Goal: Information Seeking & Learning: Learn about a topic

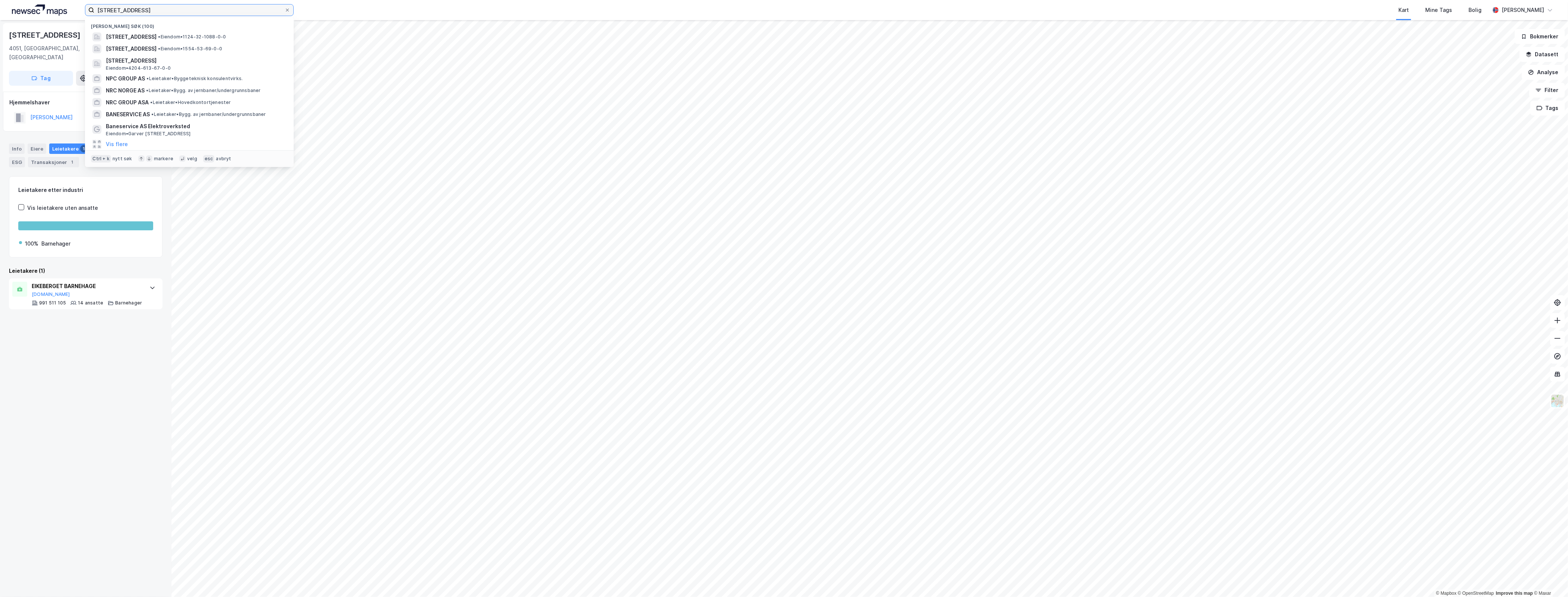
drag, startPoint x: 201, startPoint y: 12, endPoint x: -181, endPoint y: 27, distance: 382.3
click at [0, 27] on html "[STREET_ADDRESS] Nylige søk (100) [STREET_ADDRESS] • Eiendom • 1124-32-1088-0-0…" at bounding box center [784, 298] width 1568 height 597
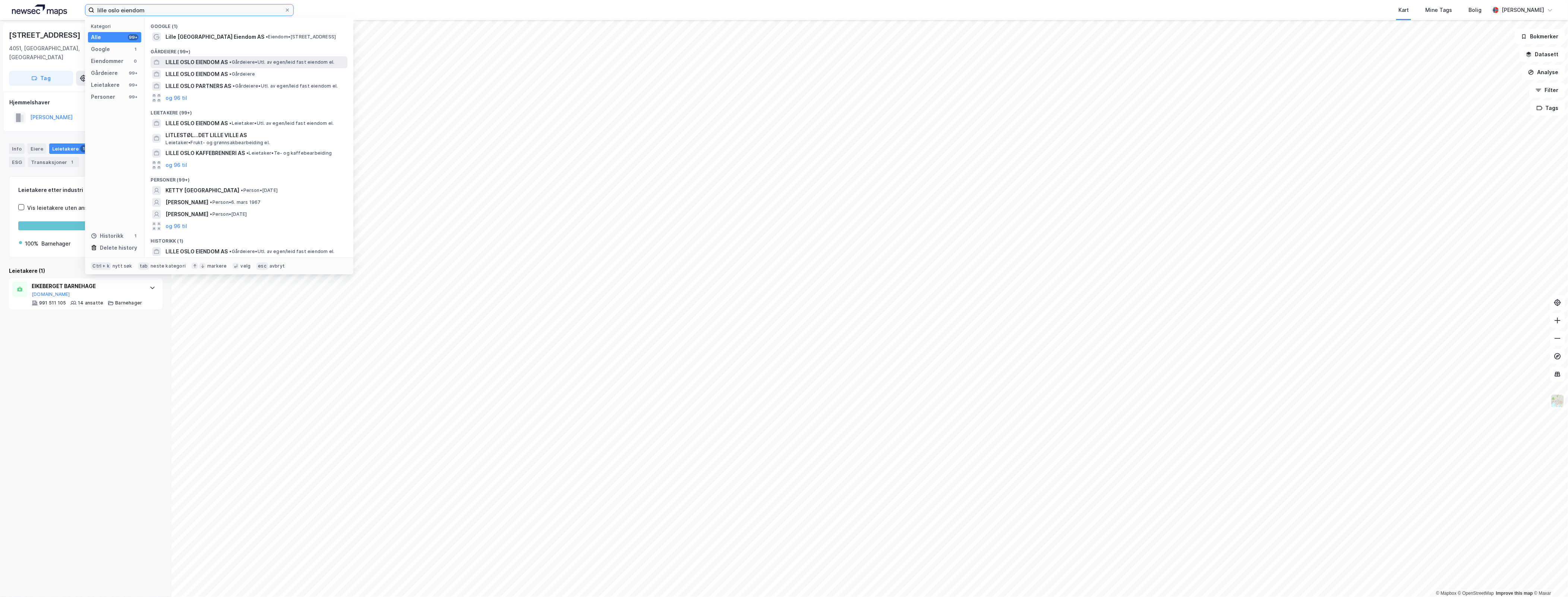
type input "lille oslo eiendom"
click at [271, 64] on span "• Gårdeiere • Utl. av egen/leid fast eiendom el." at bounding box center [282, 62] width 105 height 6
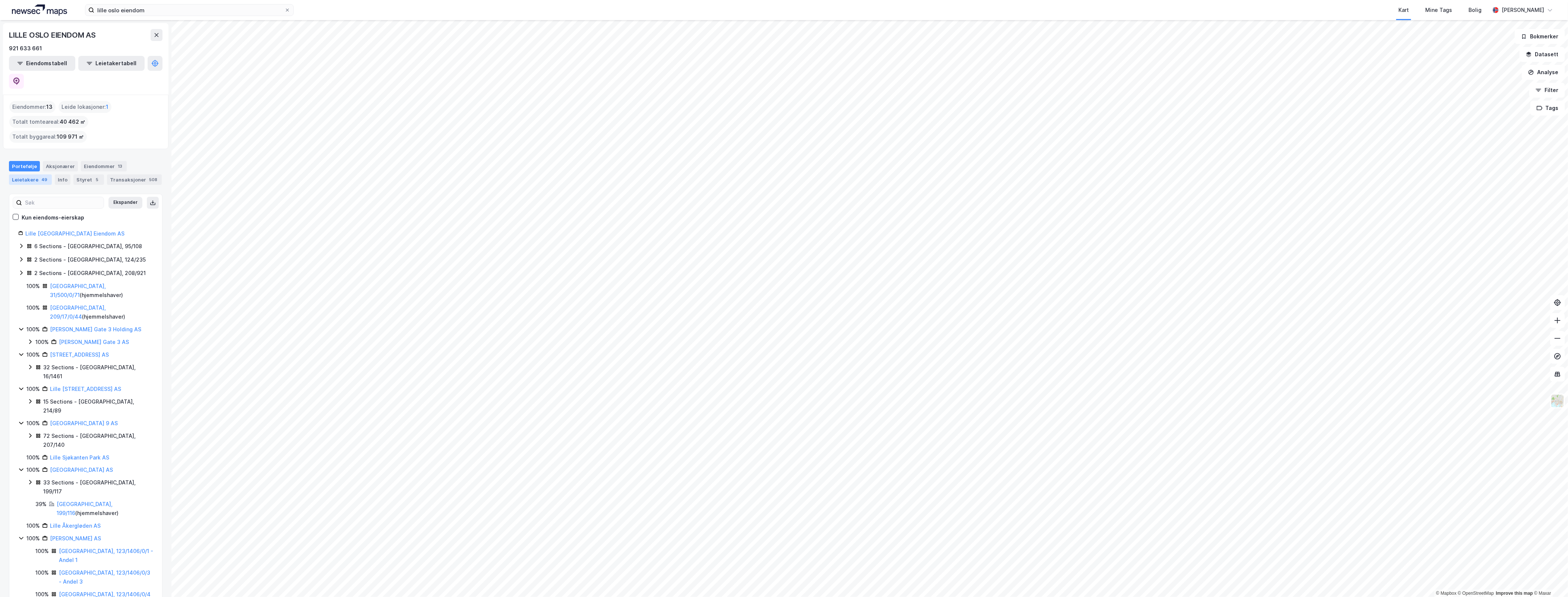
click at [42, 176] on div "49" at bounding box center [44, 180] width 9 height 7
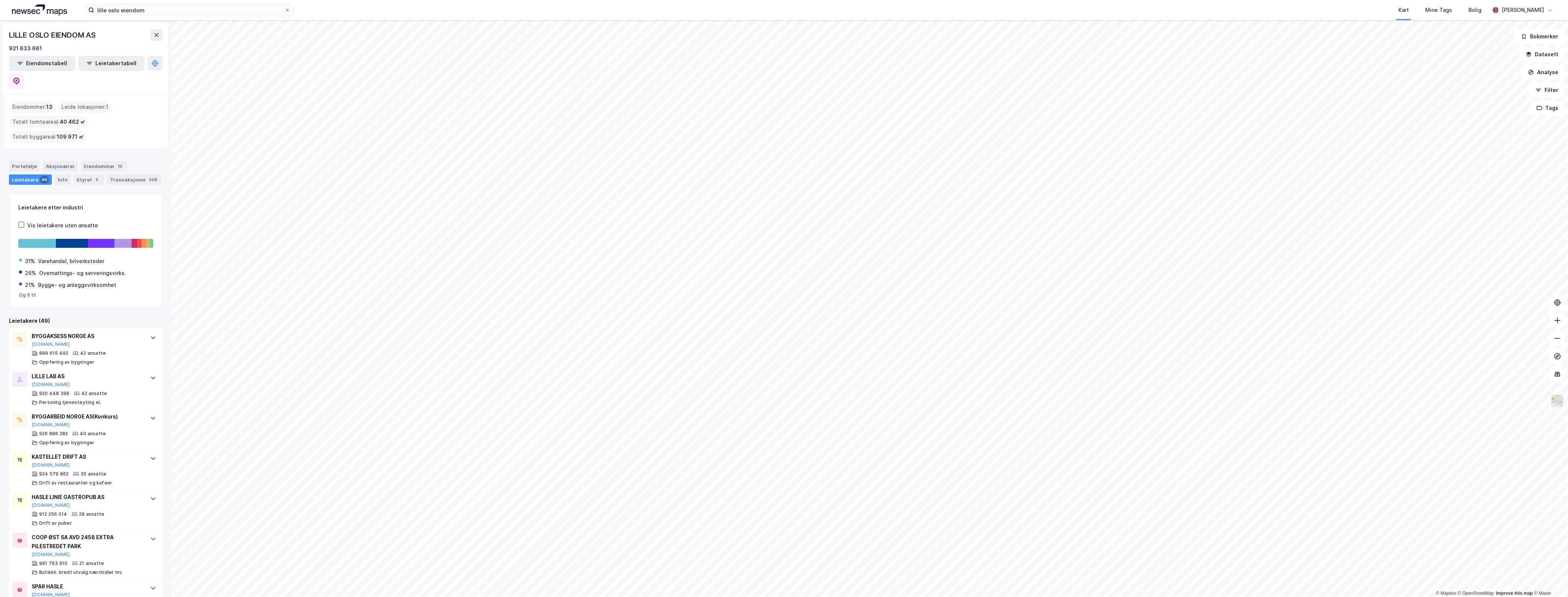
click at [24, 292] on button "Og 6 til" at bounding box center [27, 295] width 17 height 6
click at [75, 316] on div "Helse- og sosialtjenester" at bounding box center [69, 320] width 66 height 9
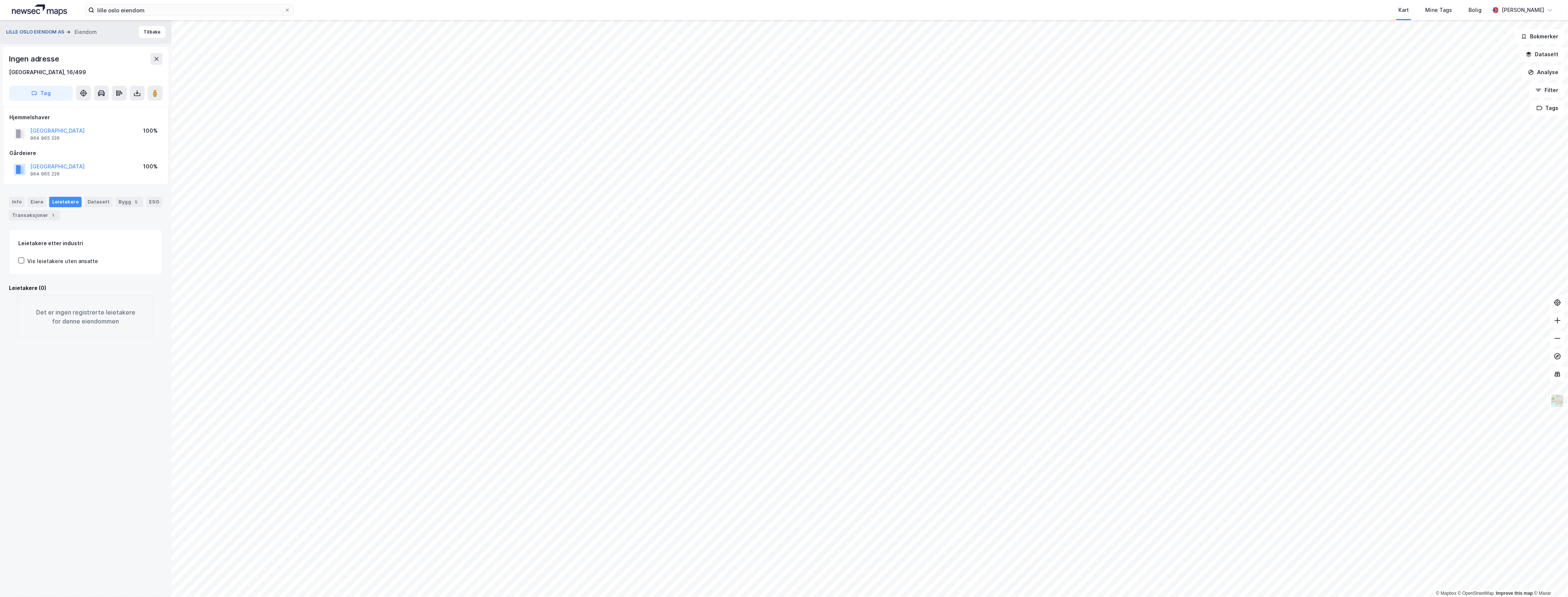
click at [40, 30] on button "LILLE OSLO EIENDOM AS" at bounding box center [36, 32] width 60 height 7
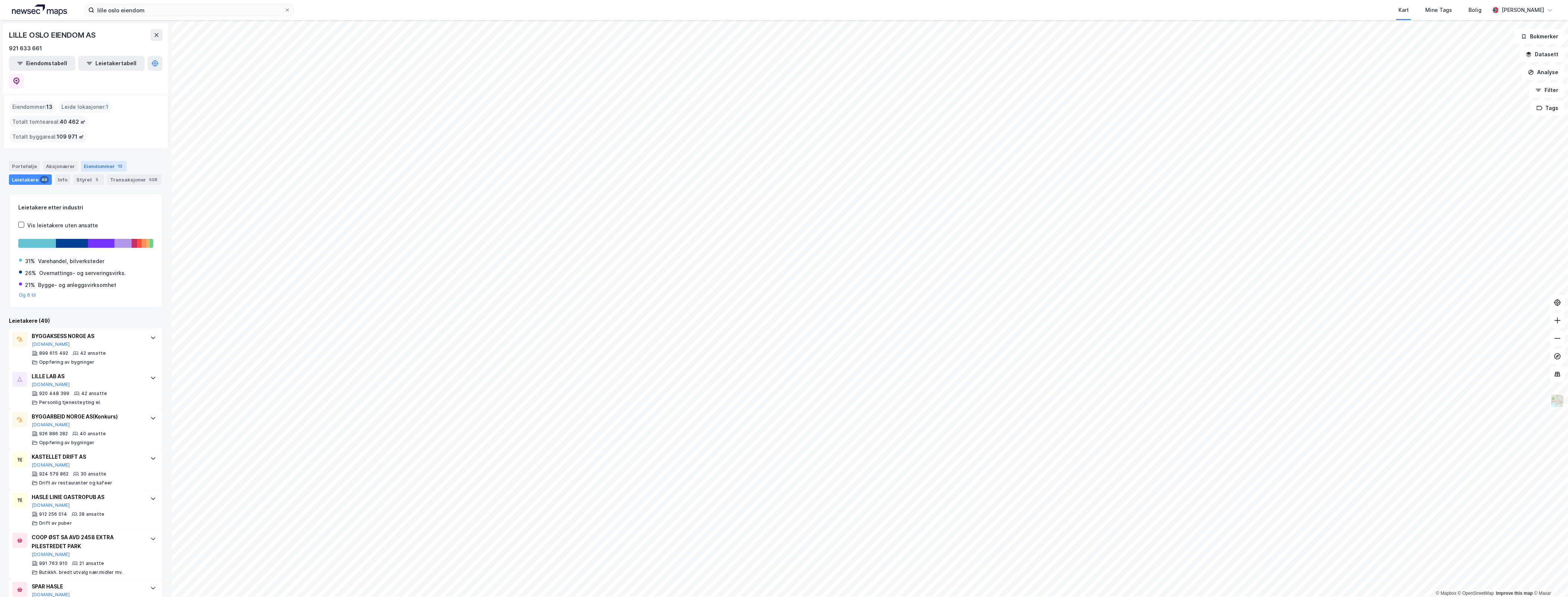
click at [103, 161] on div "Eiendommer 13" at bounding box center [103, 166] width 46 height 10
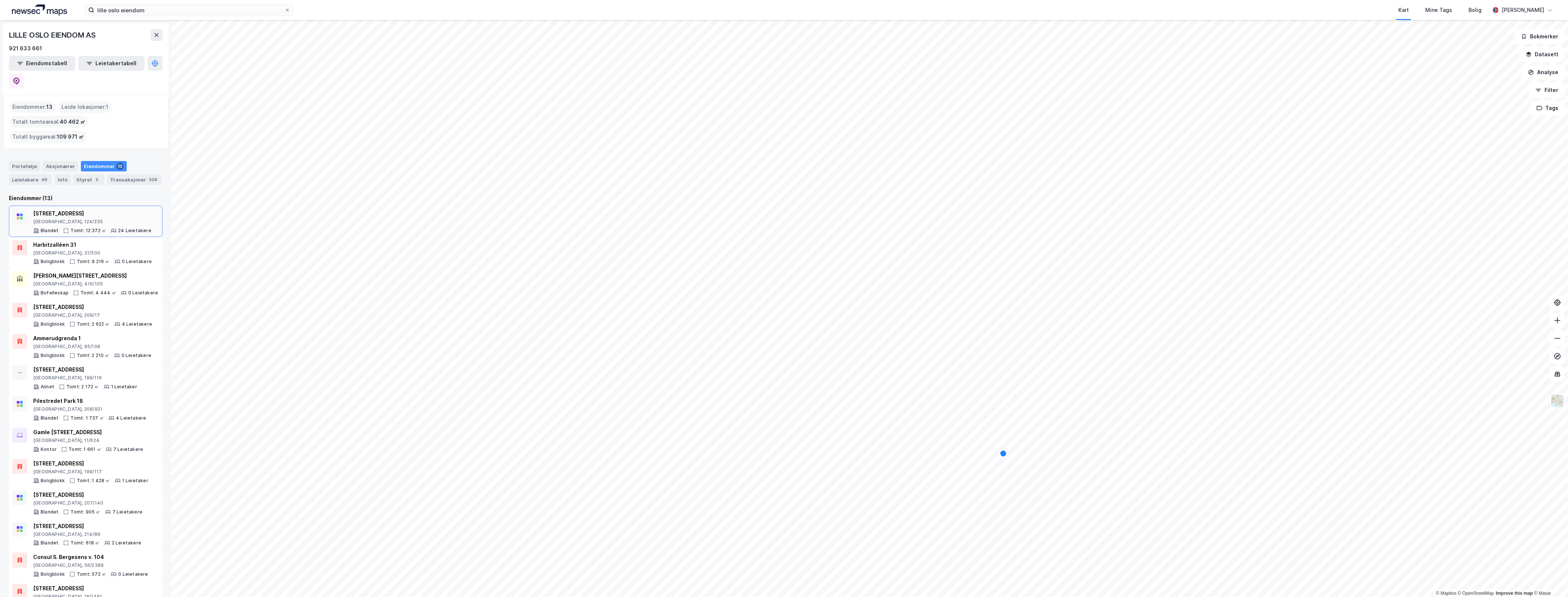
click at [111, 218] on div "[GEOGRAPHIC_DATA], 124/235" at bounding box center [93, 222] width 118 height 6
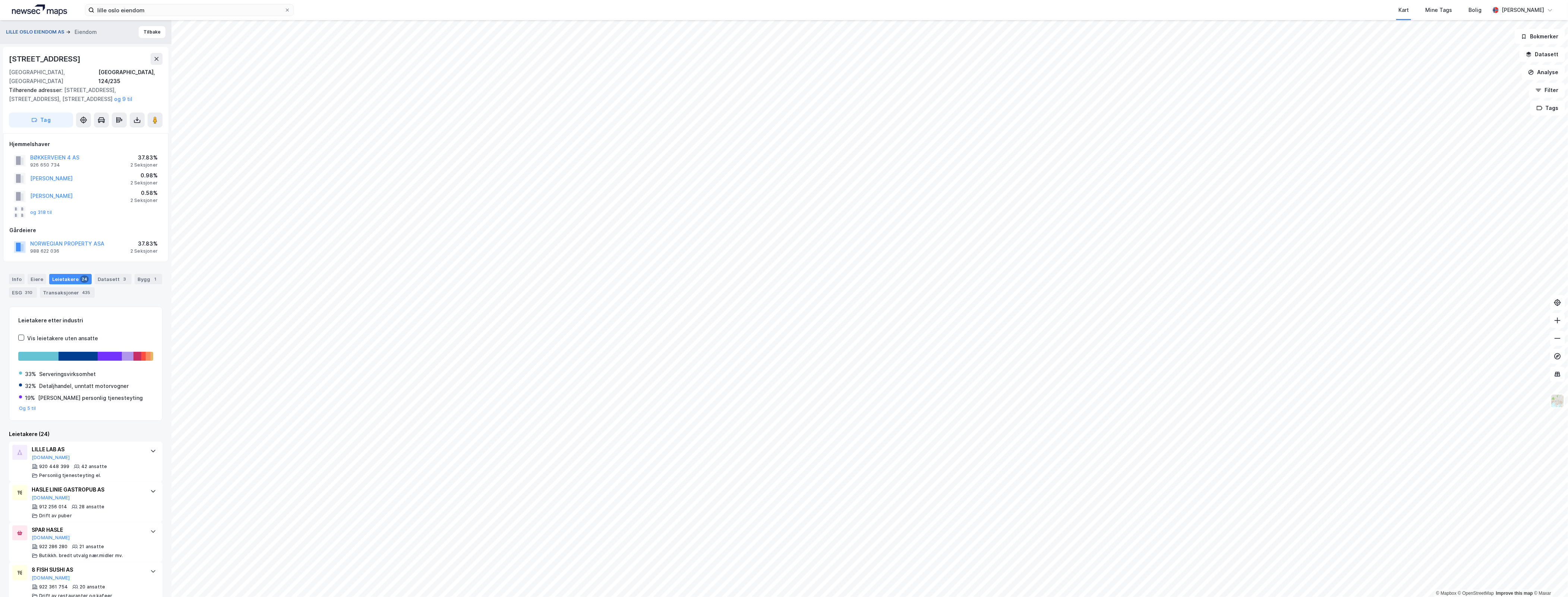
click at [42, 30] on button "LILLE OSLO EIENDOM AS" at bounding box center [36, 32] width 60 height 7
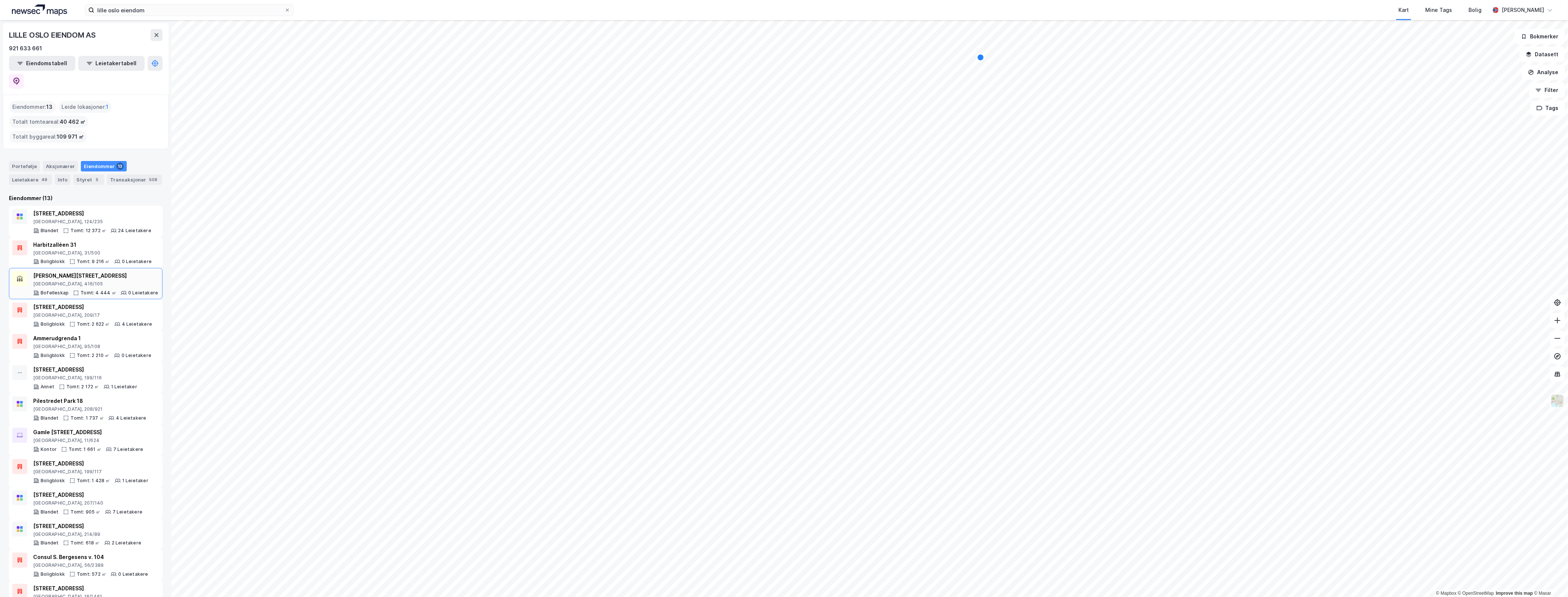
click at [105, 290] on div "Tomt: 4 444 ㎡" at bounding box center [98, 293] width 36 height 6
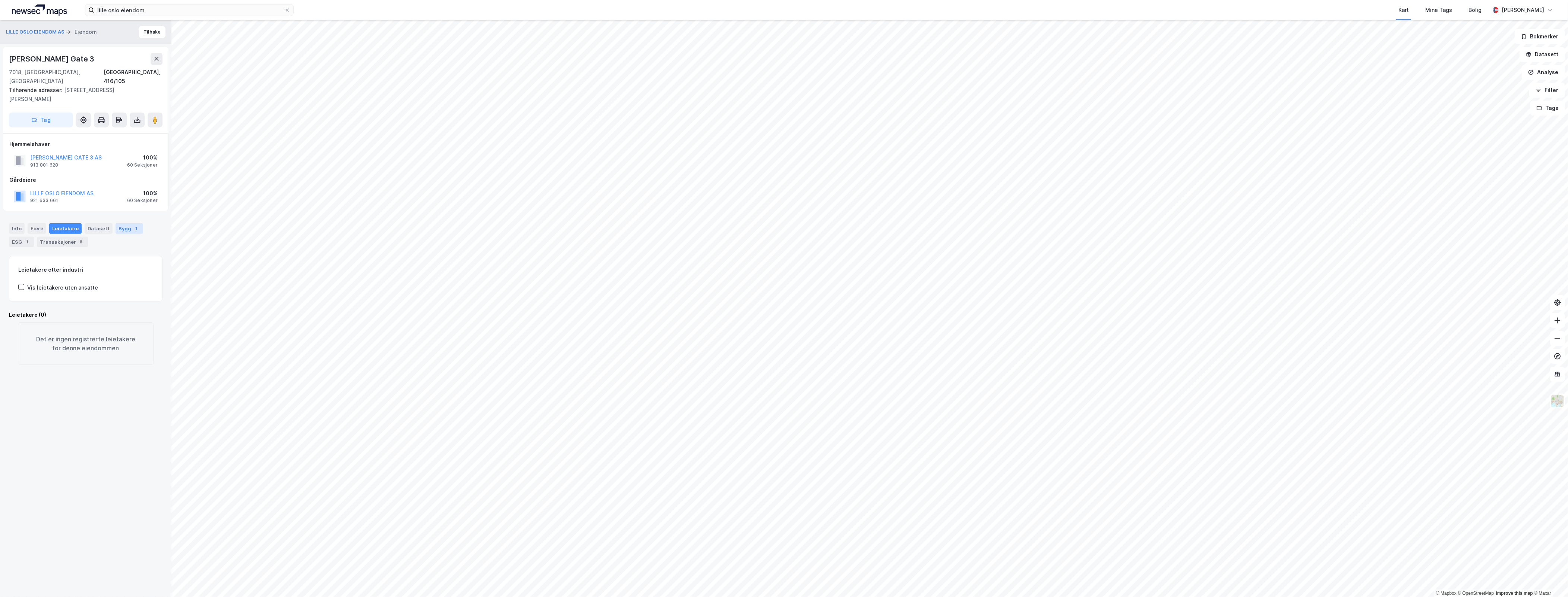
click at [120, 223] on div "Bygg 1" at bounding box center [129, 228] width 27 height 10
click at [74, 237] on div "Transaksjoner 8" at bounding box center [63, 242] width 51 height 10
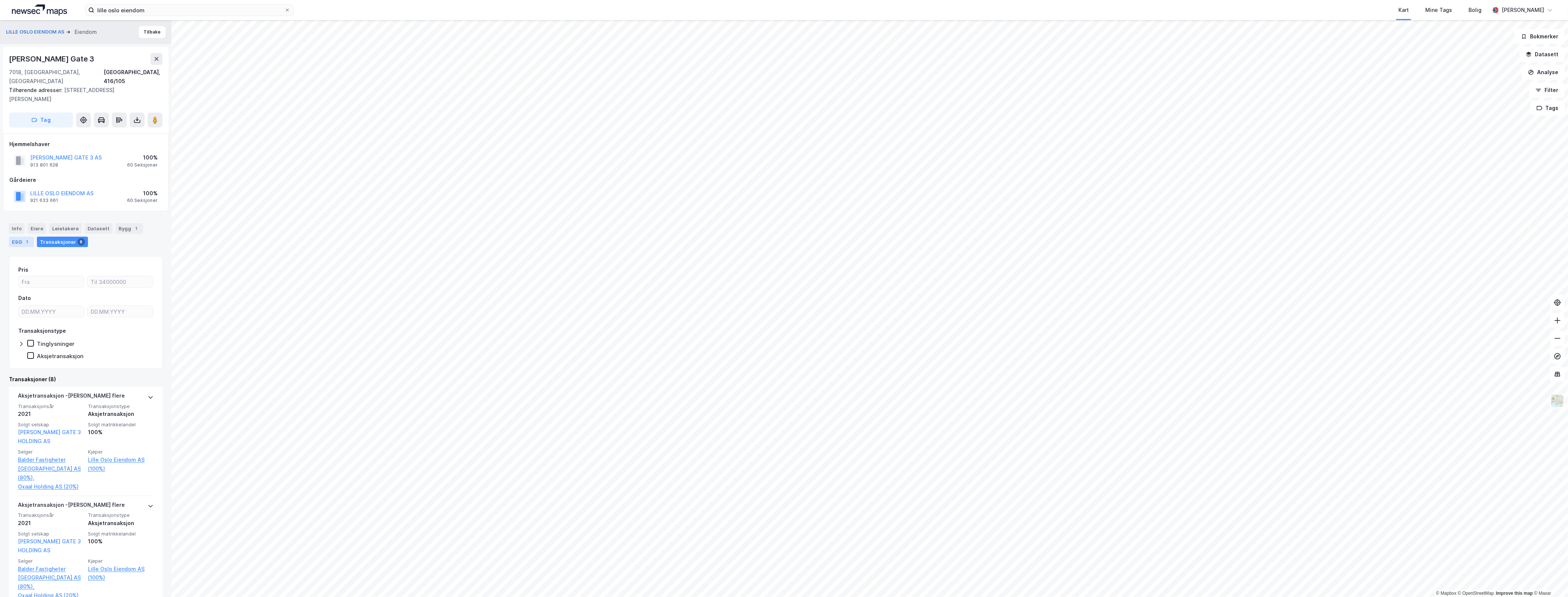
click at [18, 237] on div "ESG 1" at bounding box center [21, 242] width 25 height 10
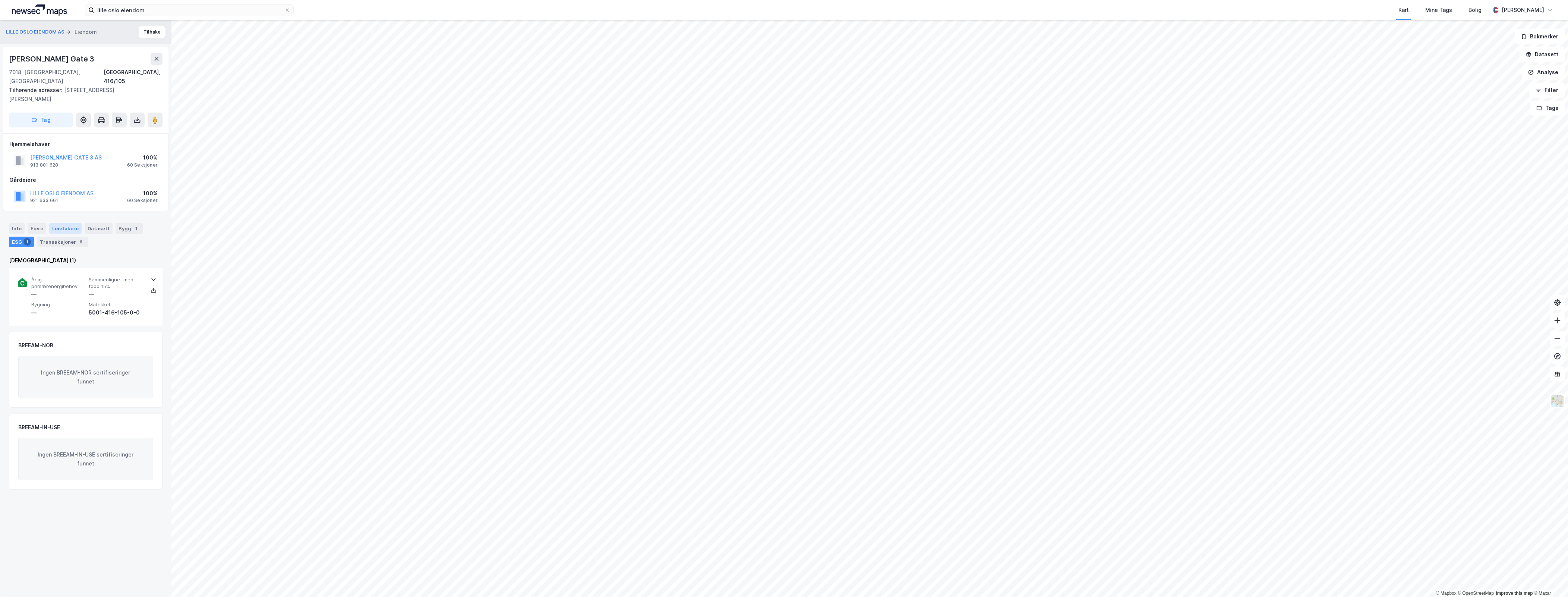
click at [68, 223] on div "Leietakere" at bounding box center [65, 228] width 32 height 10
click at [72, 283] on div "Vis leietakere uten ansatte" at bounding box center [63, 287] width 71 height 9
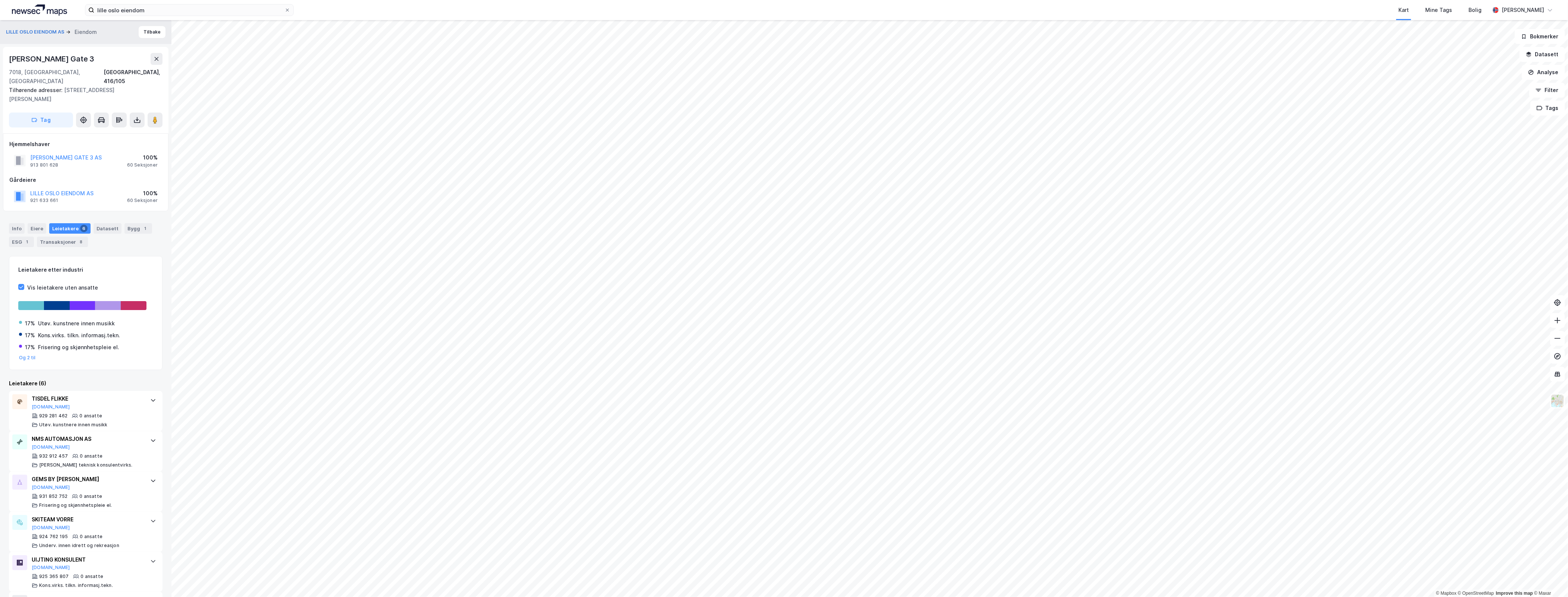
click at [44, 283] on div "Vis leietakere uten ansatte" at bounding box center [63, 287] width 71 height 9
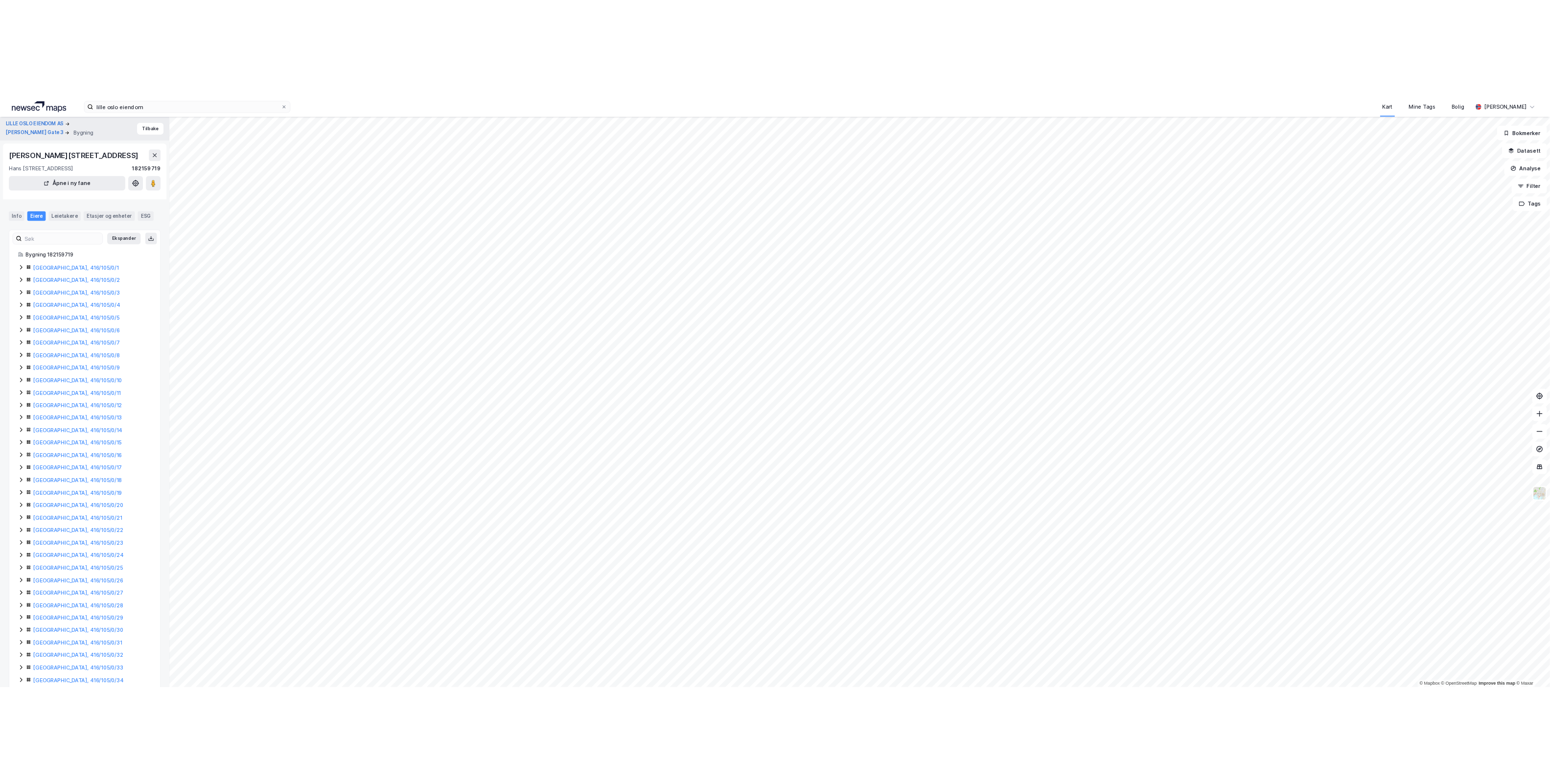
scroll to position [1, 0]
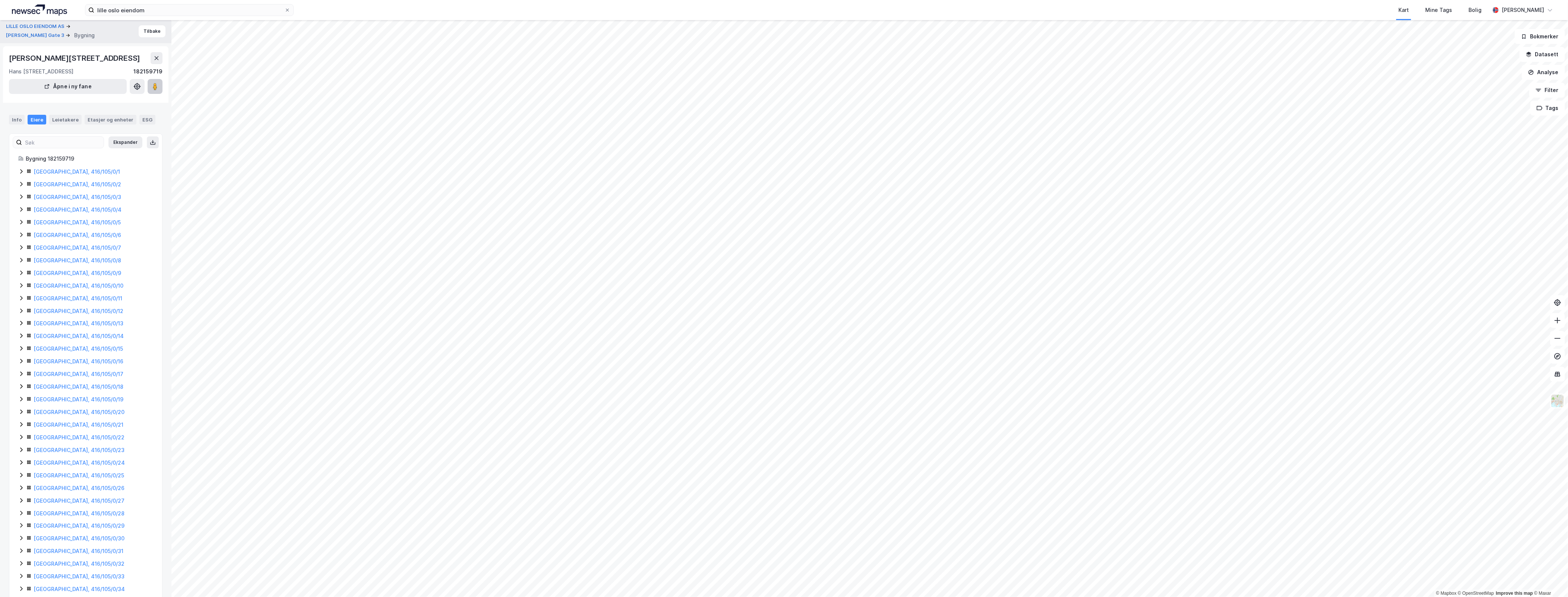
click at [158, 90] on icon at bounding box center [155, 86] width 7 height 7
click at [43, 24] on button "LILLE OSLO EIENDOM AS" at bounding box center [36, 26] width 60 height 7
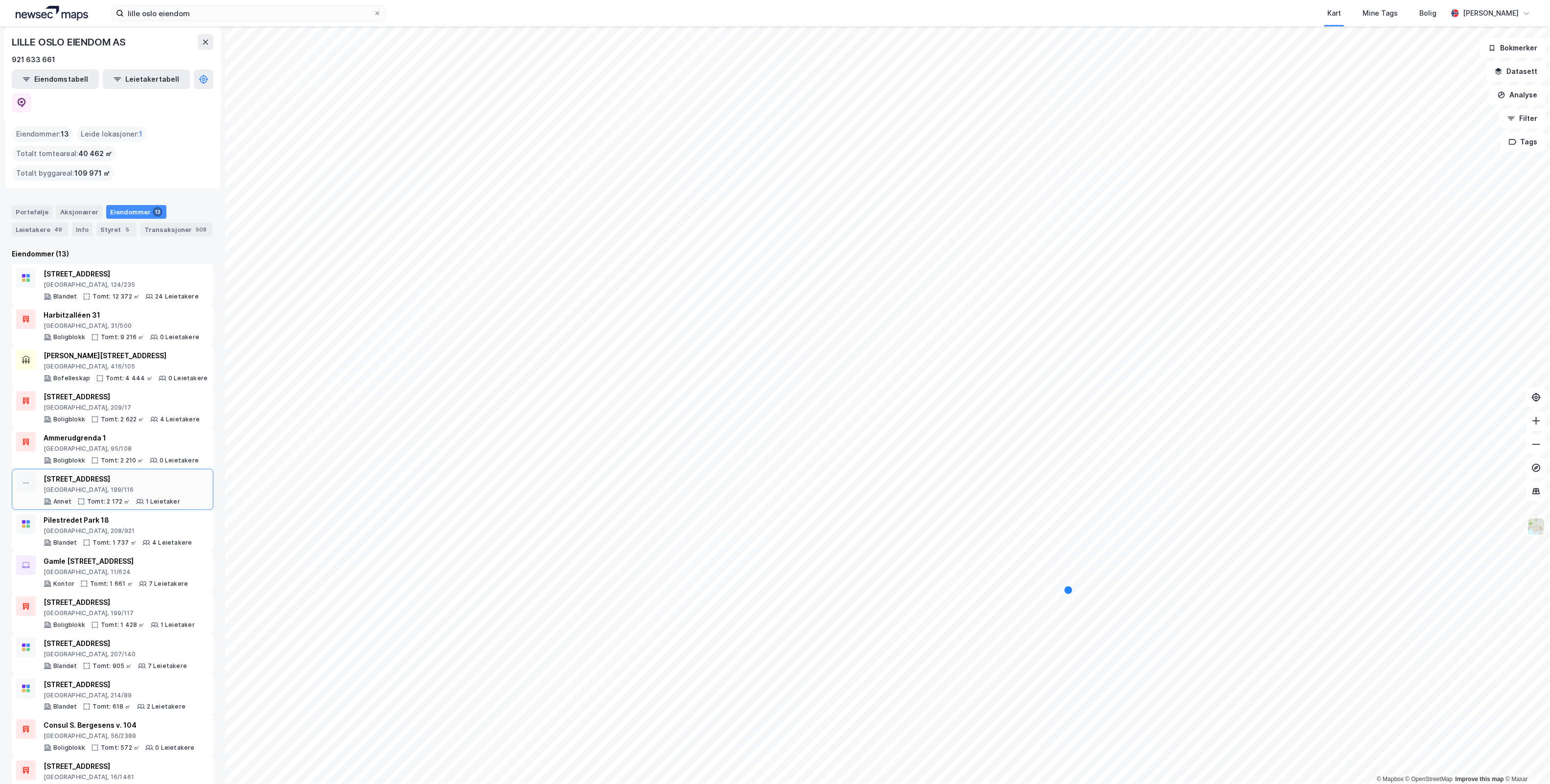
scroll to position [8, 0]
click at [180, 718] on div "Consul S. Bergesens v. 104" at bounding box center [119, 723] width 151 height 12
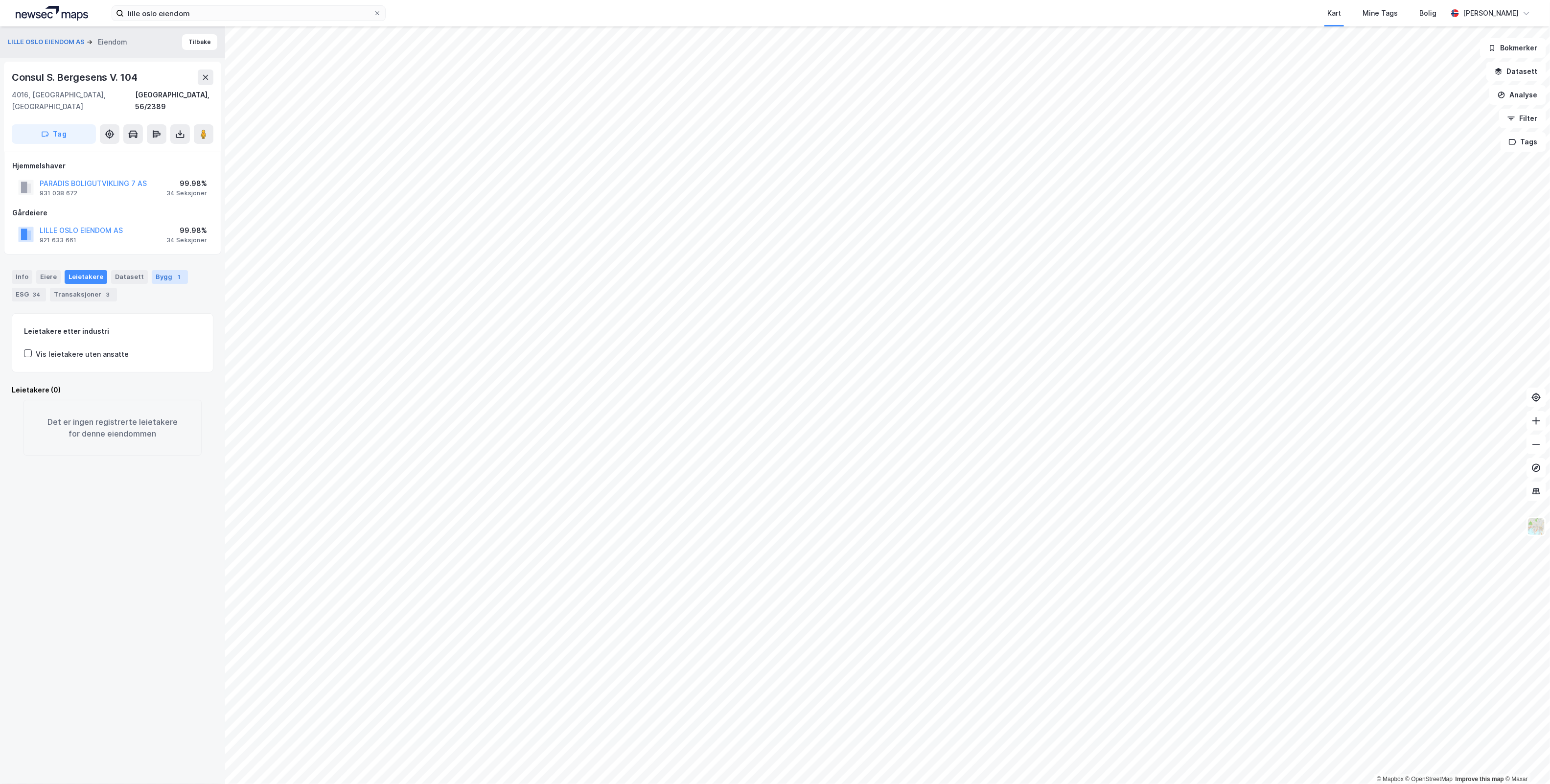
click at [174, 272] on div "1" at bounding box center [179, 277] width 10 height 10
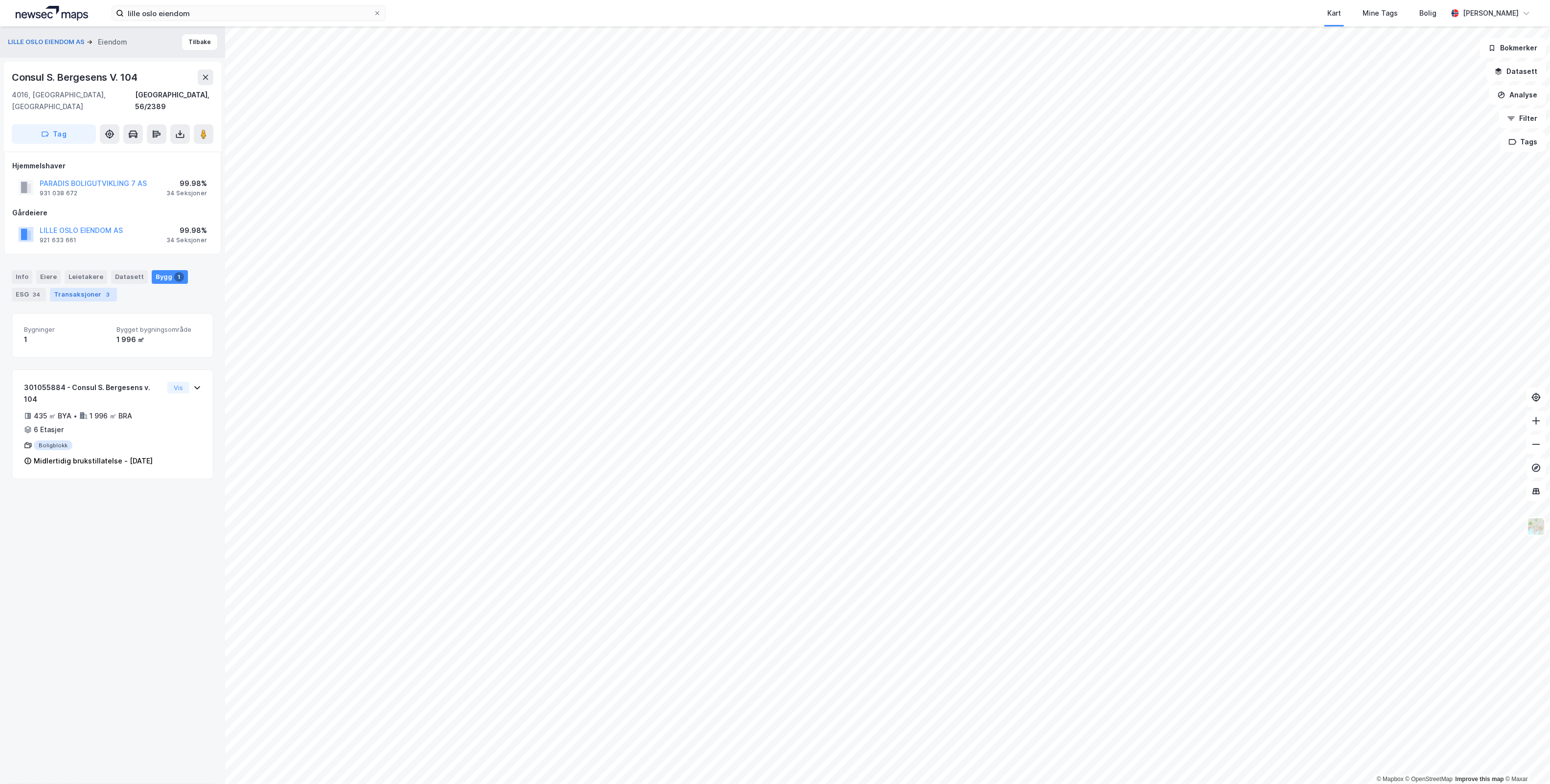
click at [69, 288] on div "Transaksjoner 3" at bounding box center [83, 294] width 67 height 14
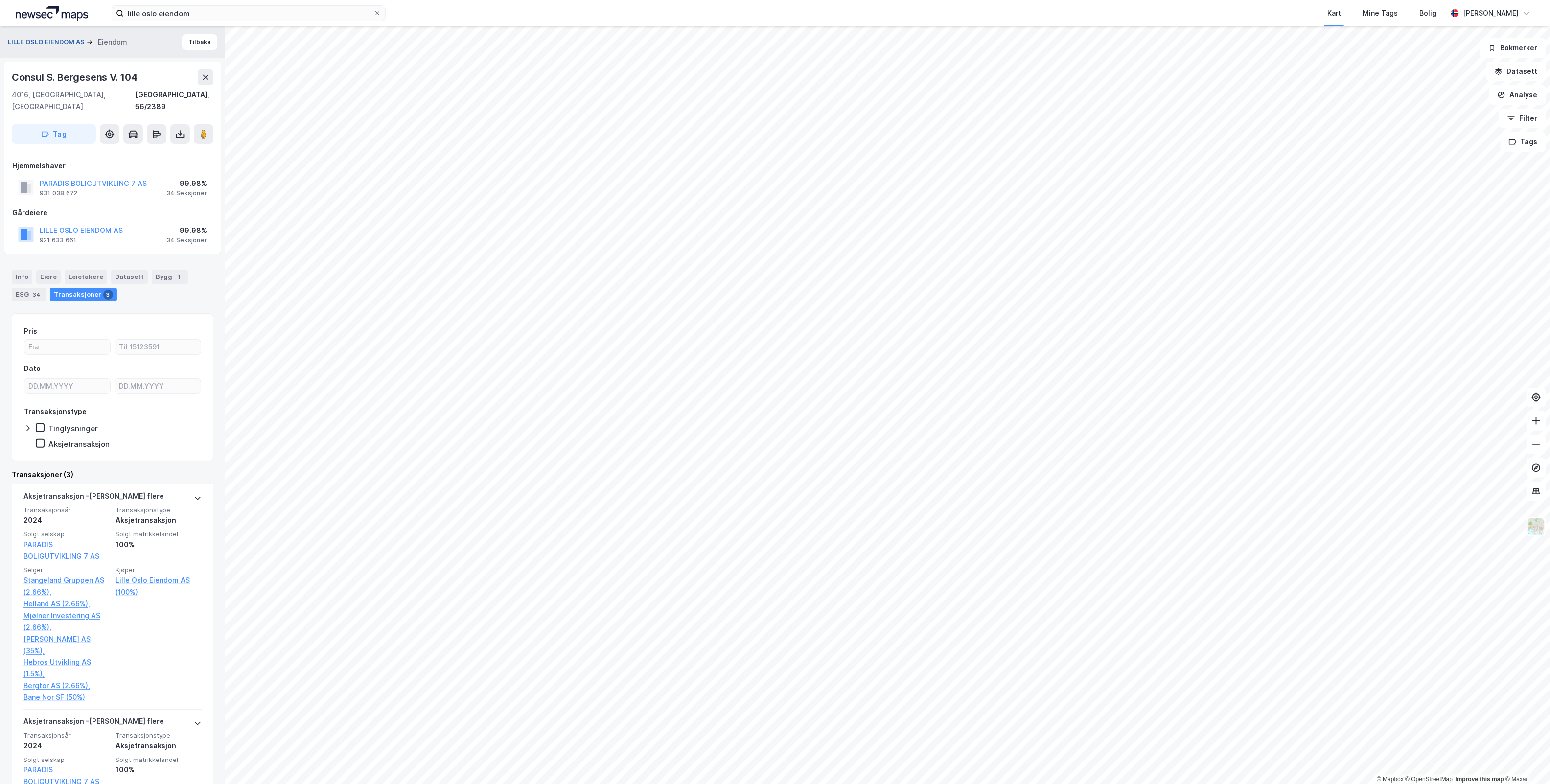
click at [60, 45] on button "LILLE OSLO EIENDOM AS" at bounding box center [47, 42] width 79 height 10
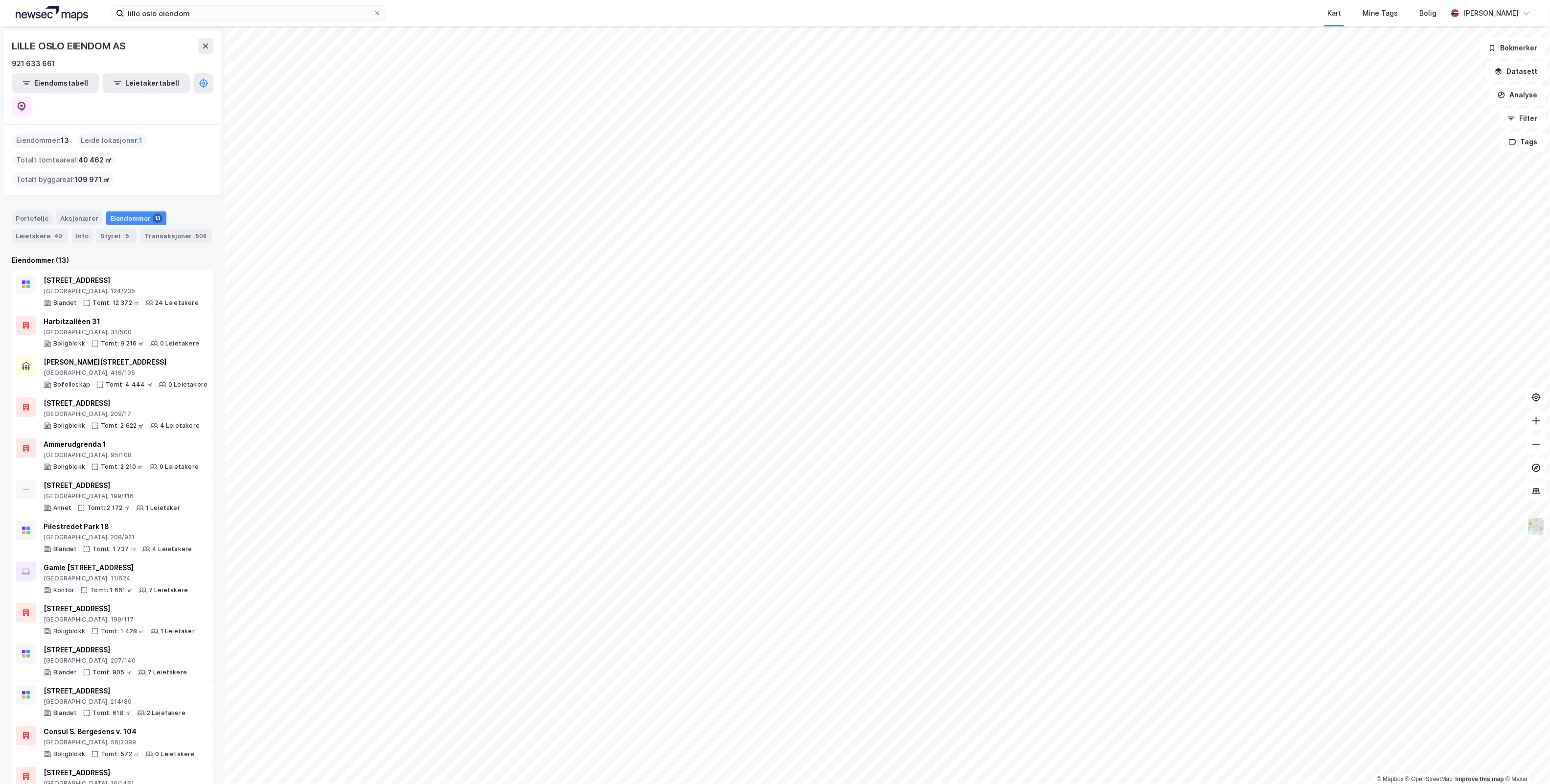
scroll to position [8, 0]
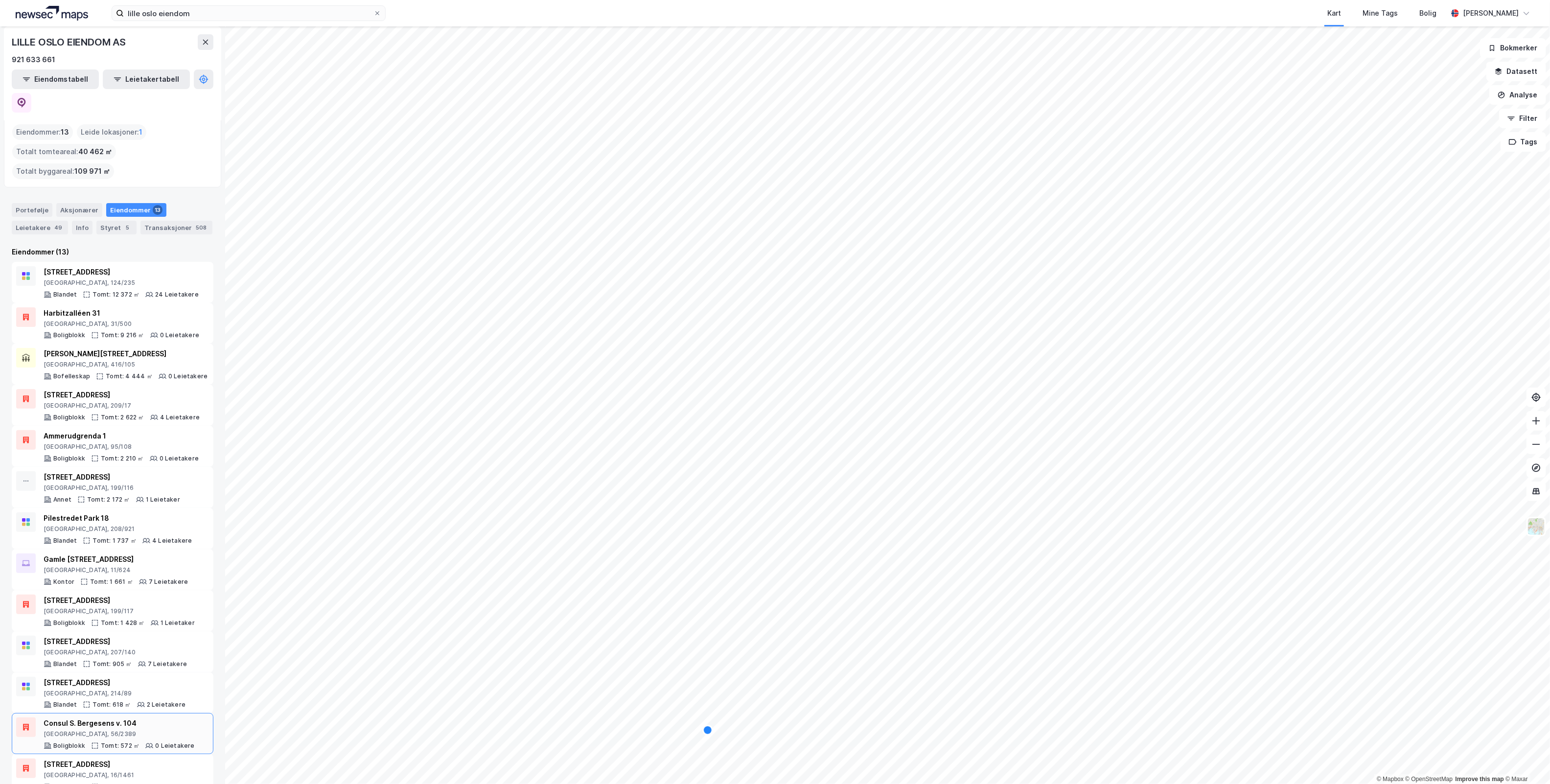
click at [169, 742] on div "0 Leietakere" at bounding box center [174, 746] width 39 height 8
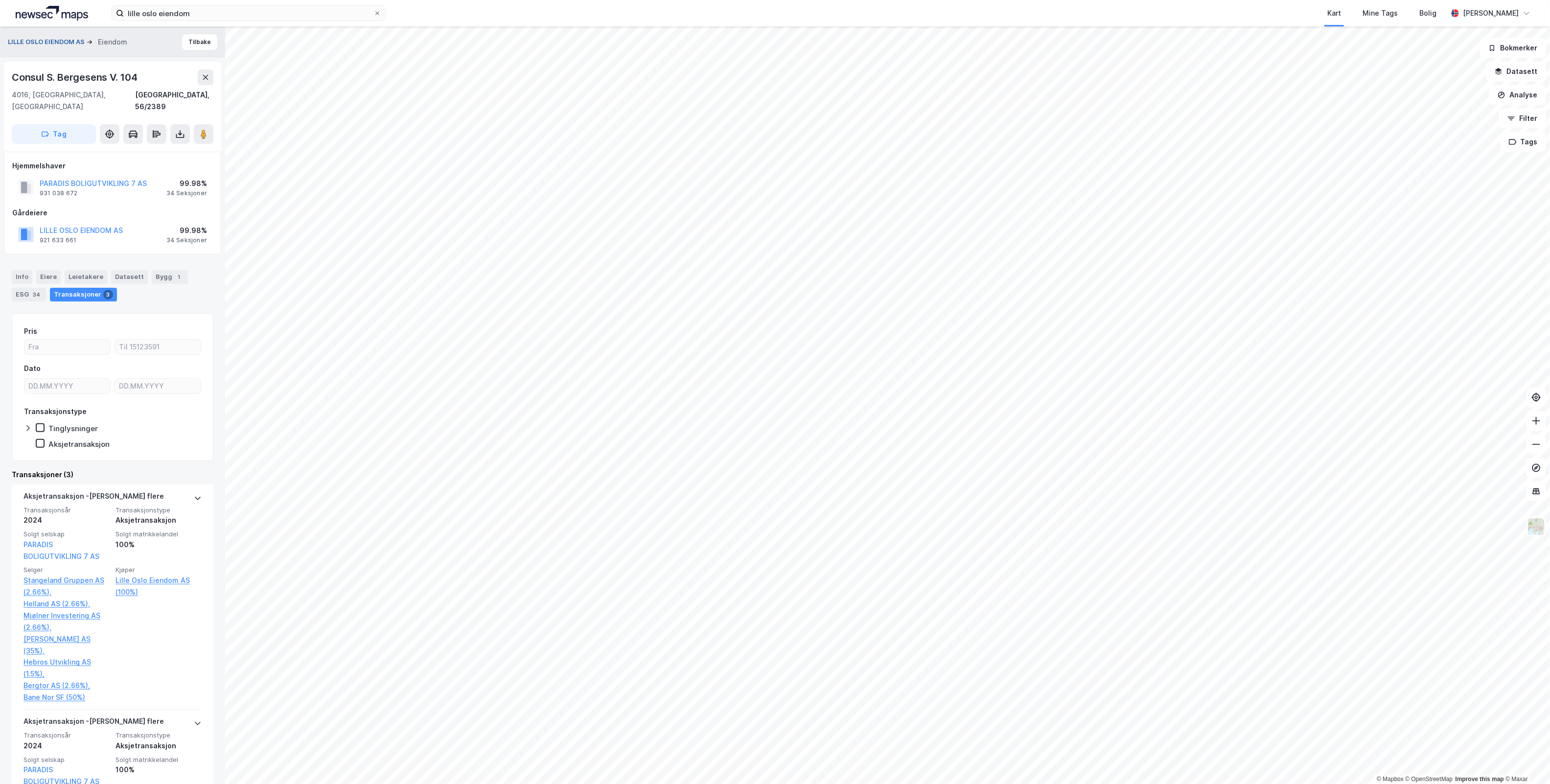
click at [48, 38] on button "LILLE OSLO EIENDOM AS" at bounding box center [47, 42] width 79 height 10
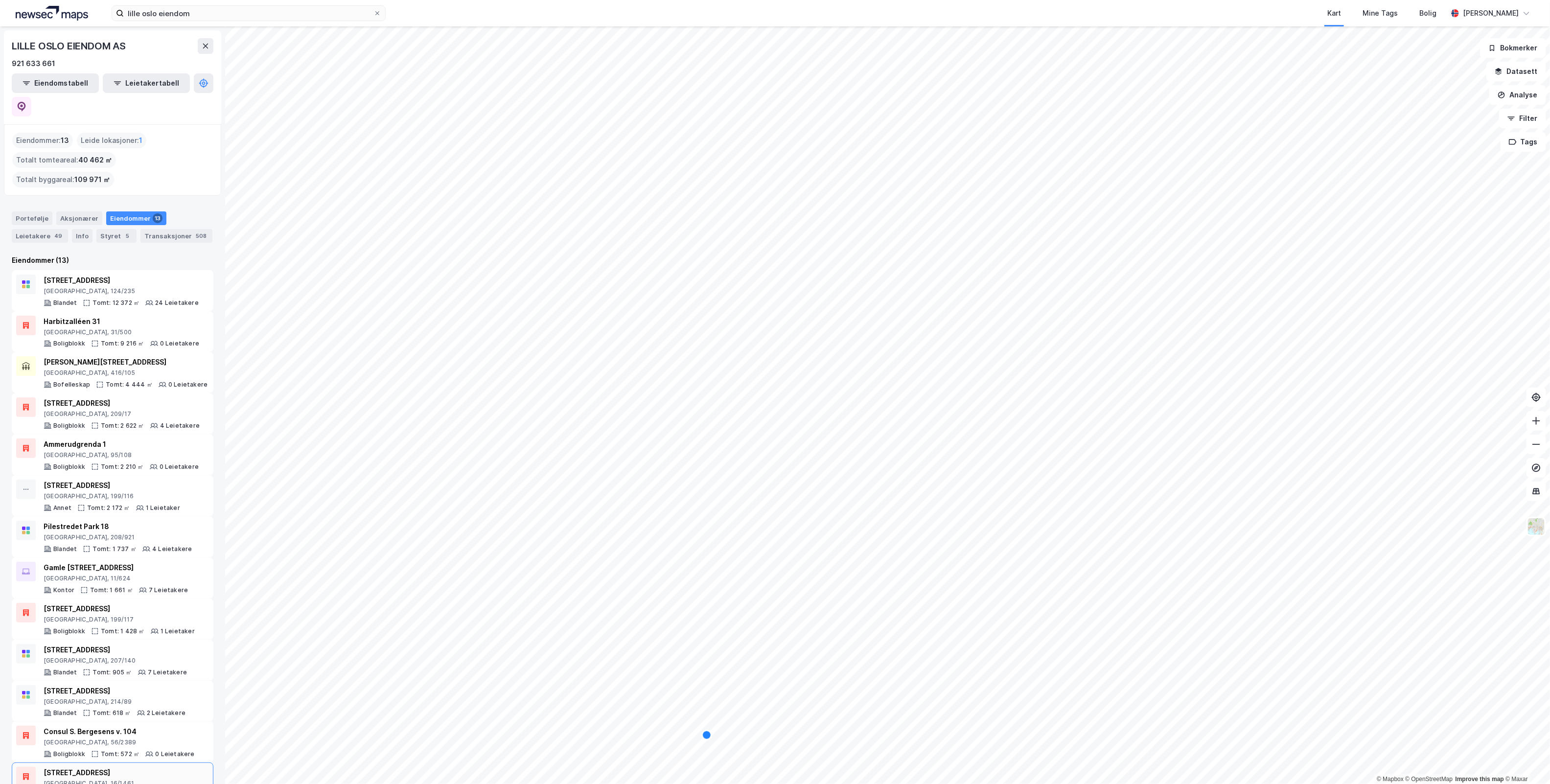
click at [145, 767] on div "[STREET_ADDRESS]" at bounding box center [120, 773] width 152 height 12
